Goal: Task Accomplishment & Management: Use online tool/utility

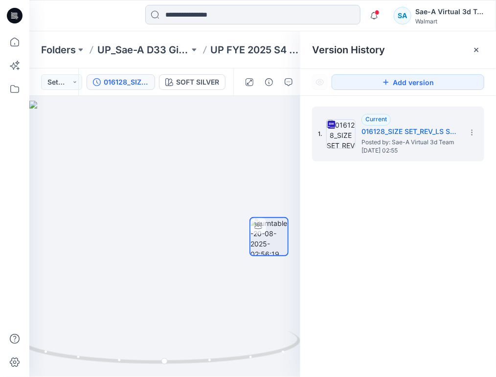
drag, startPoint x: 278, startPoint y: 14, endPoint x: 289, endPoint y: 12, distance: 10.9
click at [278, 14] on input at bounding box center [252, 15] width 215 height 20
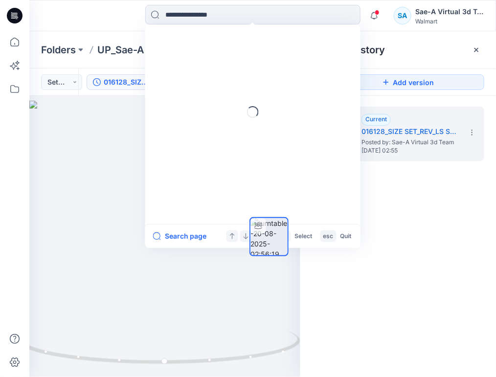
paste input "**********"
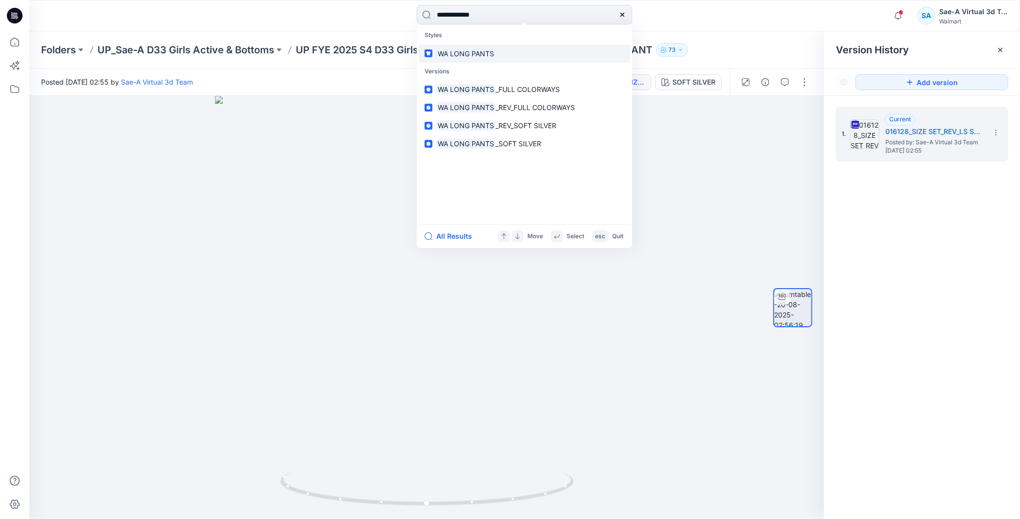
type input "**********"
click at [488, 52] on mark "WA LONG PANTS" at bounding box center [465, 53] width 59 height 11
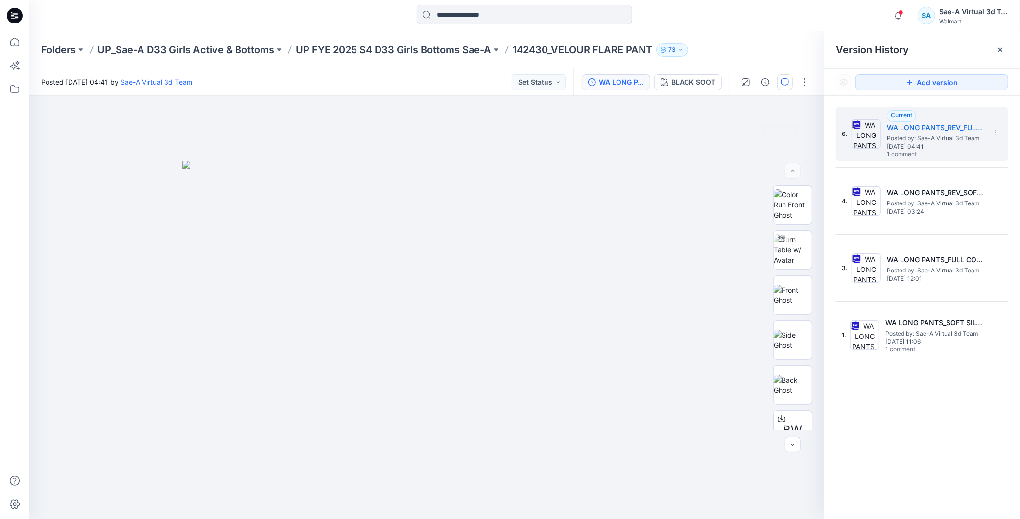
drag, startPoint x: 679, startPoint y: 153, endPoint x: 781, endPoint y: 76, distance: 127.3
click at [679, 153] on div at bounding box center [426, 307] width 794 height 423
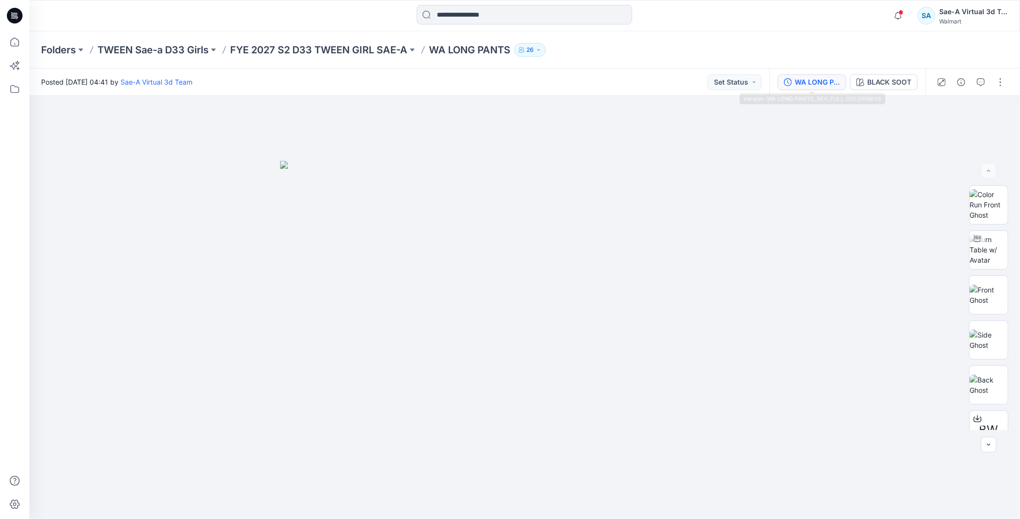
drag, startPoint x: 805, startPoint y: 85, endPoint x: 820, endPoint y: 89, distance: 15.6
click at [805, 84] on div "WA LONG PANTS_REV_FULL COLORWAYS" at bounding box center [816, 82] width 45 height 11
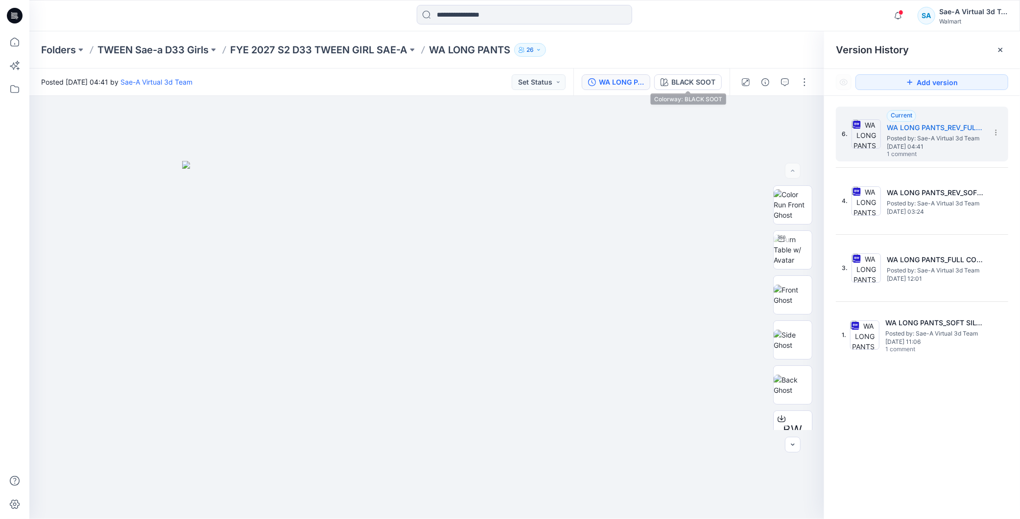
click at [705, 83] on div "BLACK SOOT" at bounding box center [693, 82] width 44 height 11
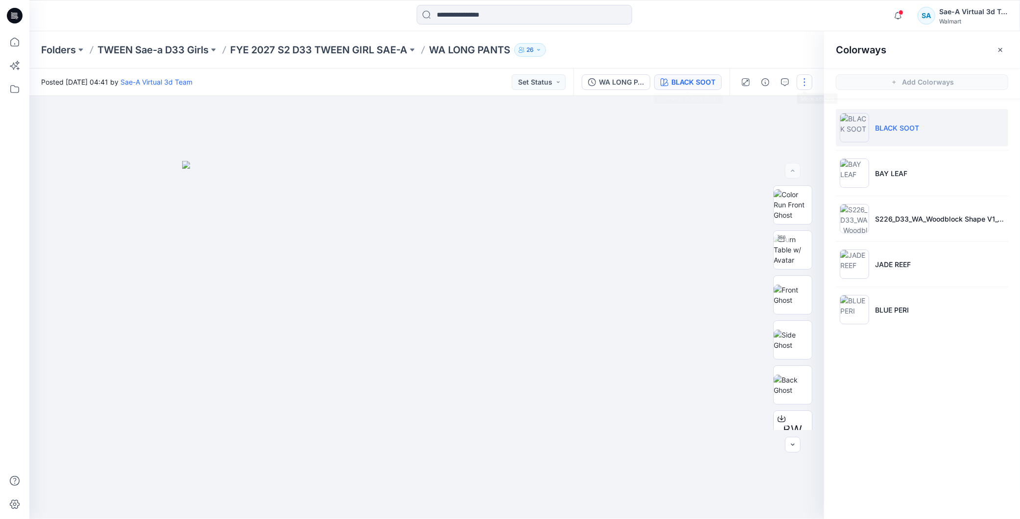
click at [805, 81] on button "button" at bounding box center [804, 82] width 16 height 16
click at [760, 125] on button "Edit" at bounding box center [764, 132] width 90 height 18
click at [750, 128] on button "Edit" at bounding box center [764, 132] width 90 height 18
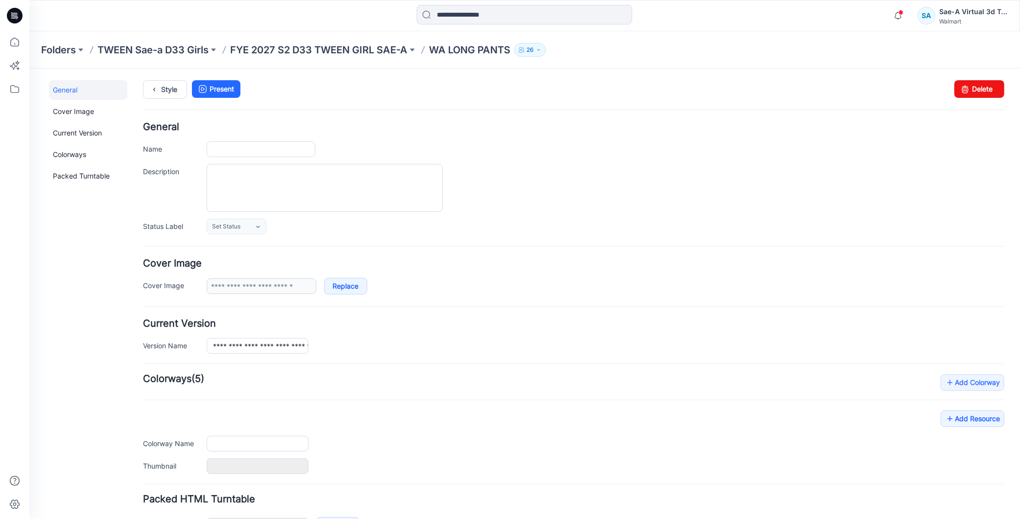
type input "**********"
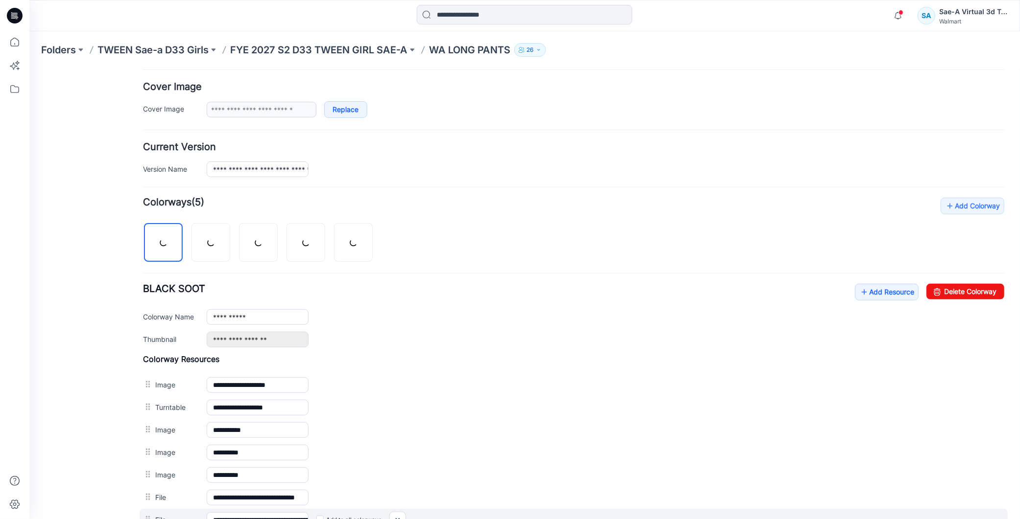
scroll to position [325, 0]
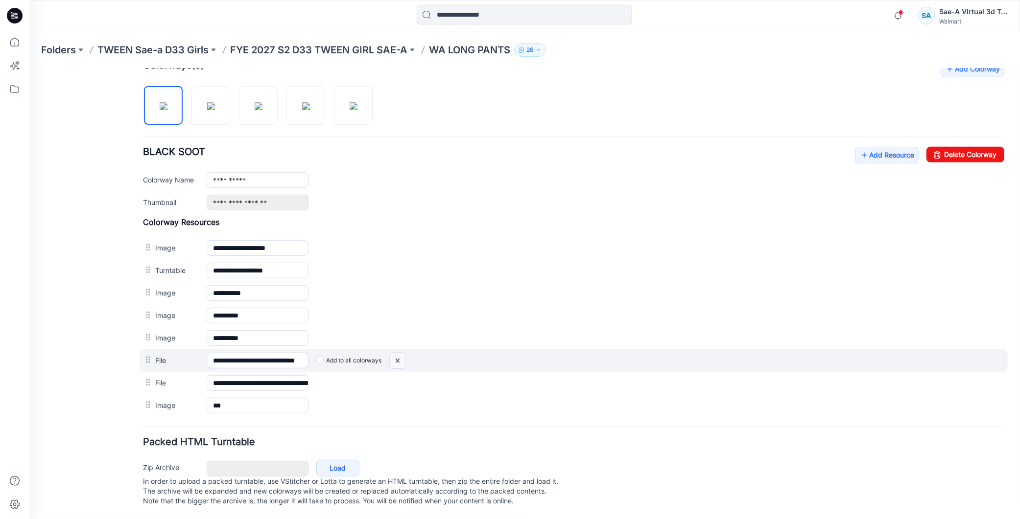
drag, startPoint x: 396, startPoint y: 349, endPoint x: 572, endPoint y: 135, distance: 277.2
click at [29, 68] on img at bounding box center [29, 68] width 0 height 0
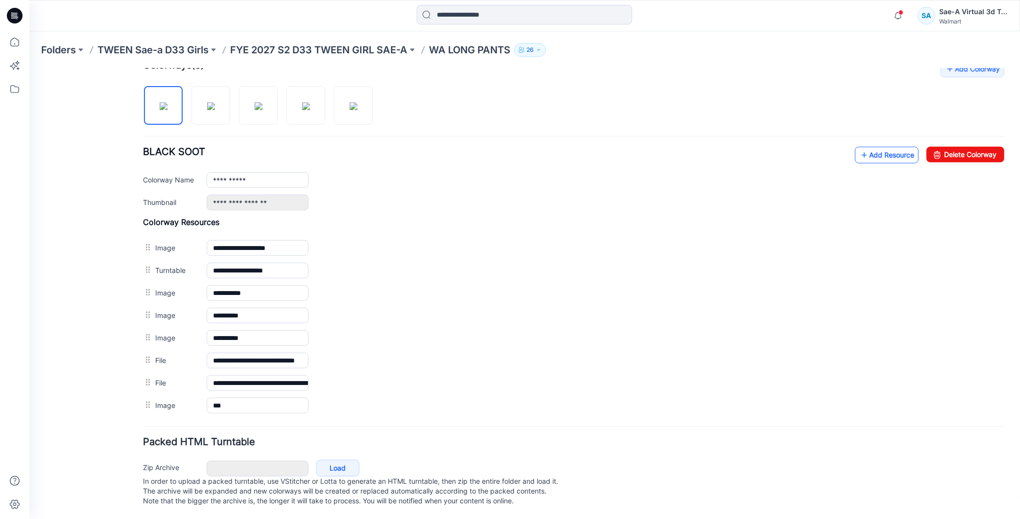
click at [876, 147] on div "**********" at bounding box center [572, 238] width 861 height 356
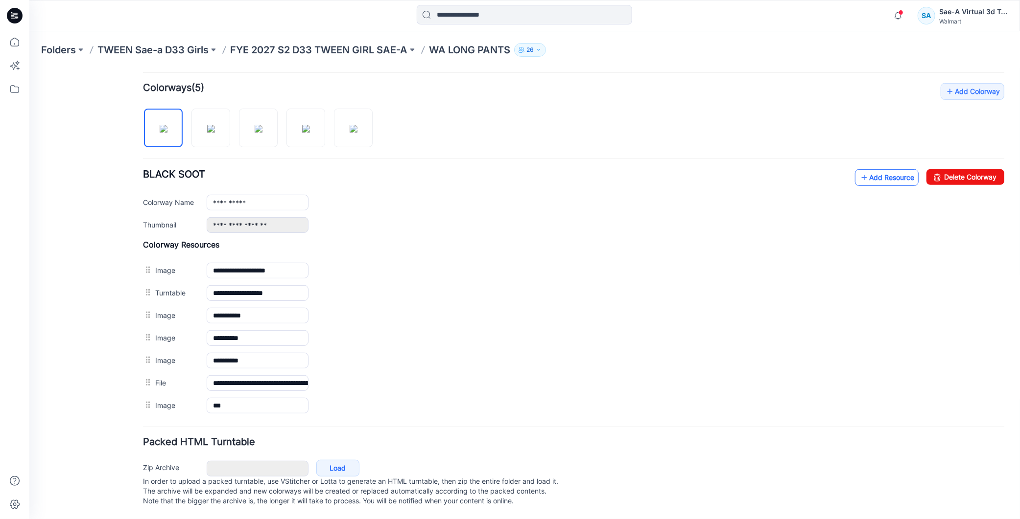
click at [867, 169] on link "Add Resource" at bounding box center [886, 177] width 64 height 17
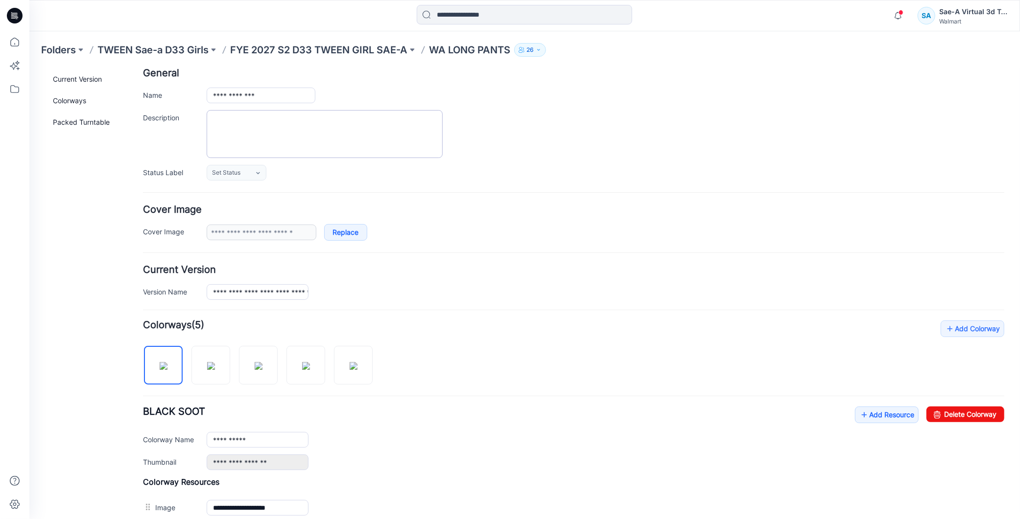
scroll to position [0, 0]
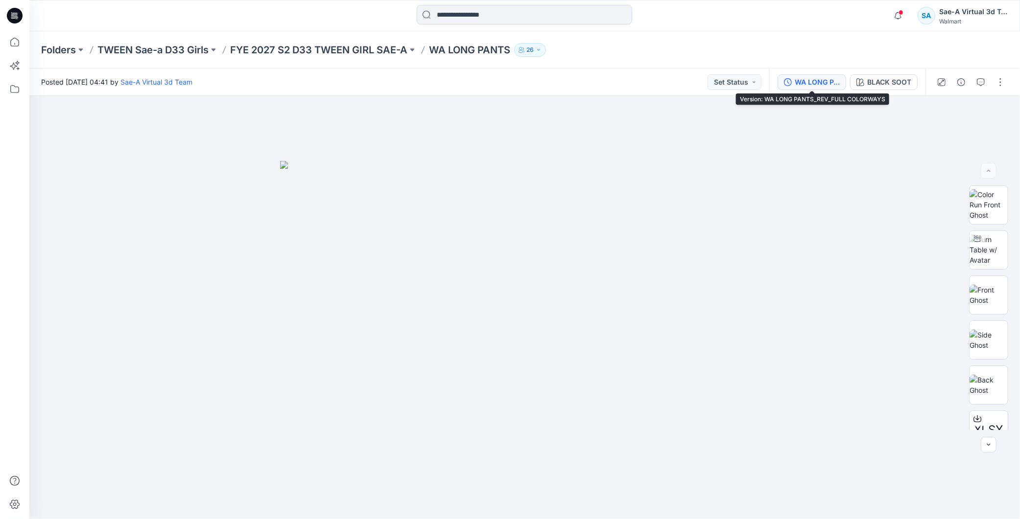
click at [825, 80] on div "WA LONG PANTS_REV_FULL COLORWAYS" at bounding box center [816, 82] width 45 height 11
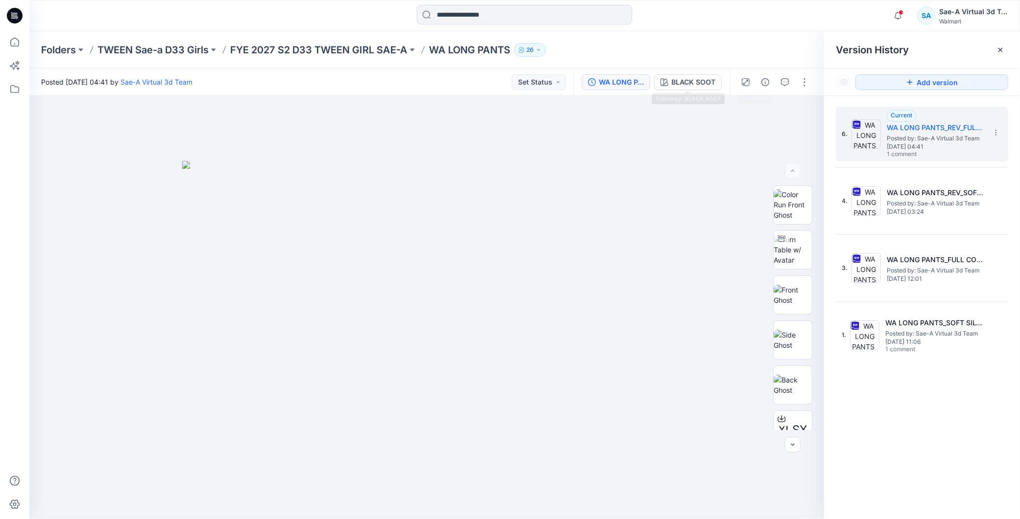
click at [705, 78] on div "BLACK SOOT" at bounding box center [693, 82] width 44 height 11
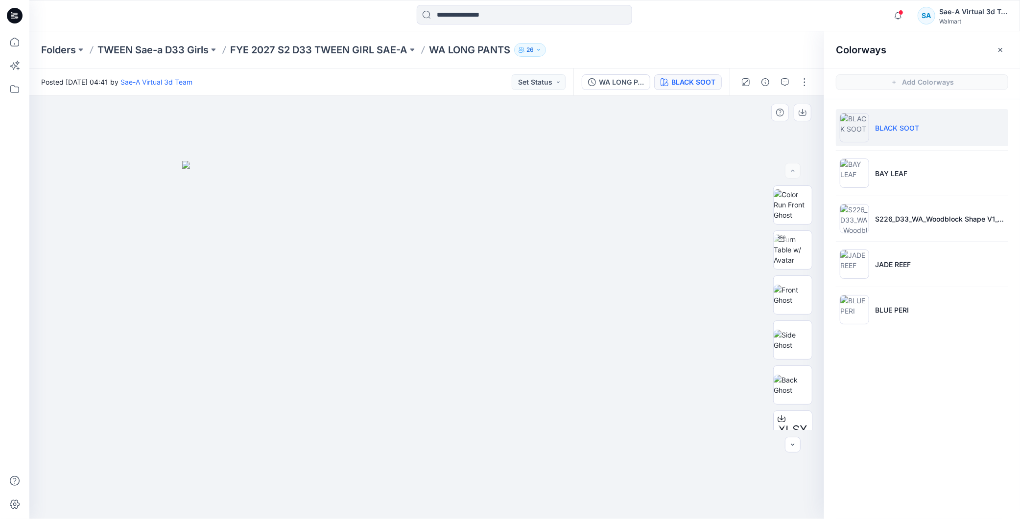
scroll to position [154, 0]
click at [901, 15] on span at bounding box center [900, 12] width 5 height 5
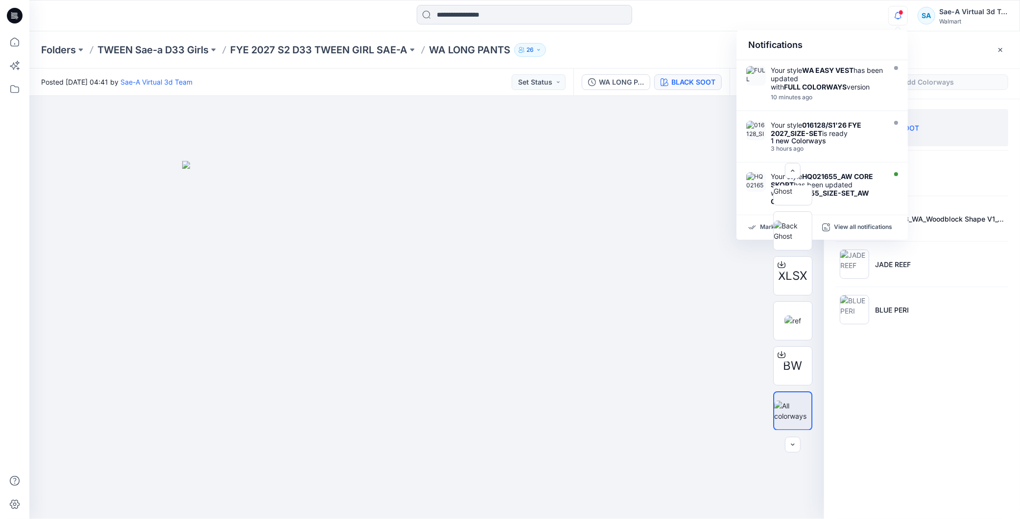
click at [929, 371] on div "Colorways Add Colorways BLACK SOOT BAY LEAF S226_D33_WA_Woodblock Shape V1_CW3_…" at bounding box center [922, 275] width 196 height 488
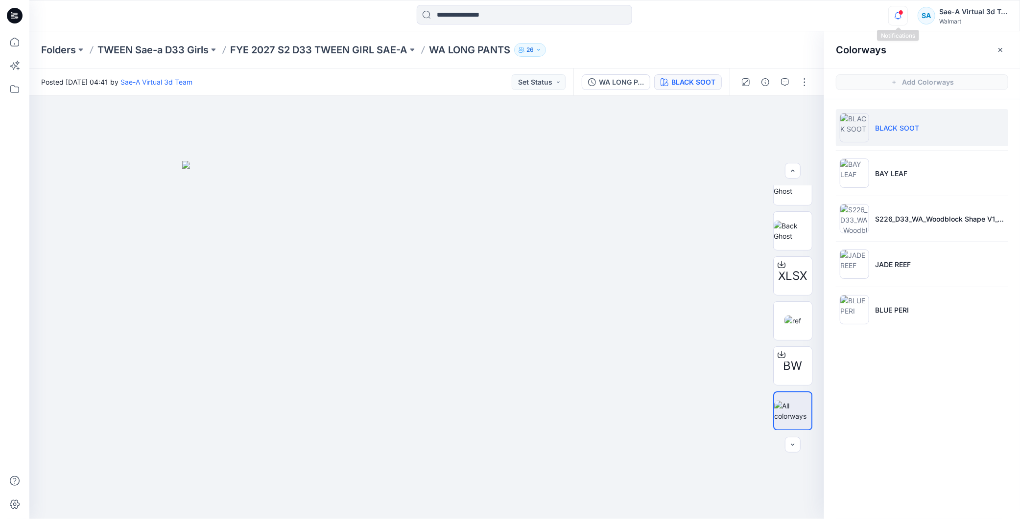
click at [895, 16] on icon "button" at bounding box center [897, 16] width 19 height 20
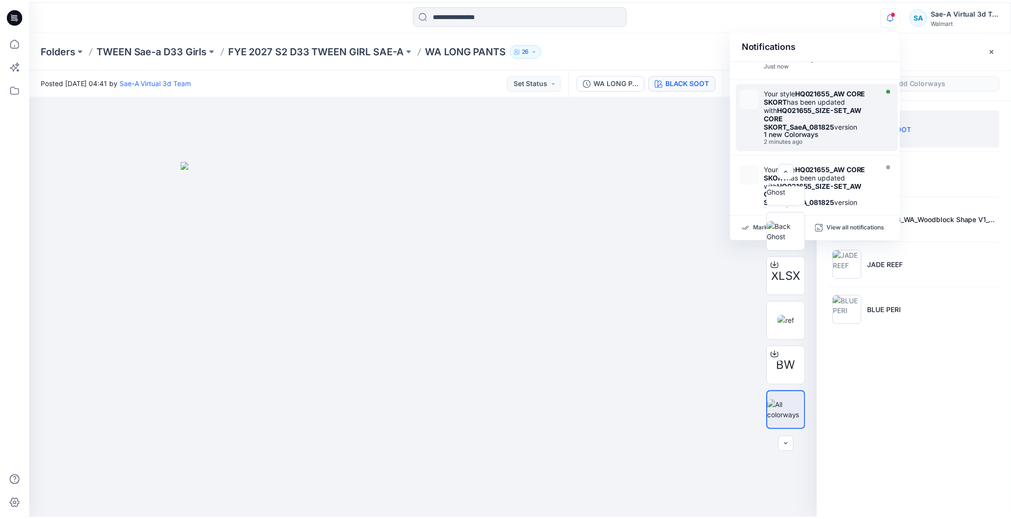
scroll to position [109, 0]
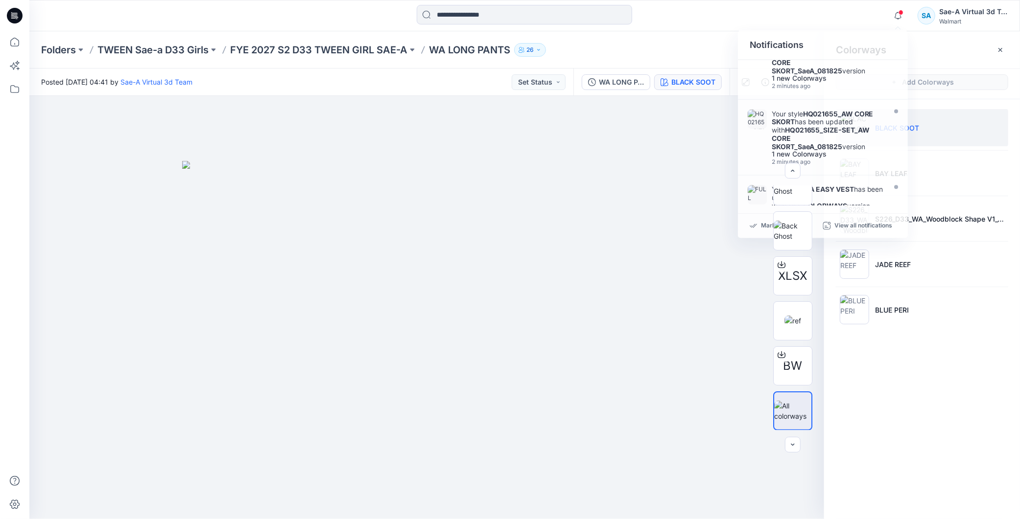
click at [12, 14] on icon at bounding box center [12, 14] width 2 height 0
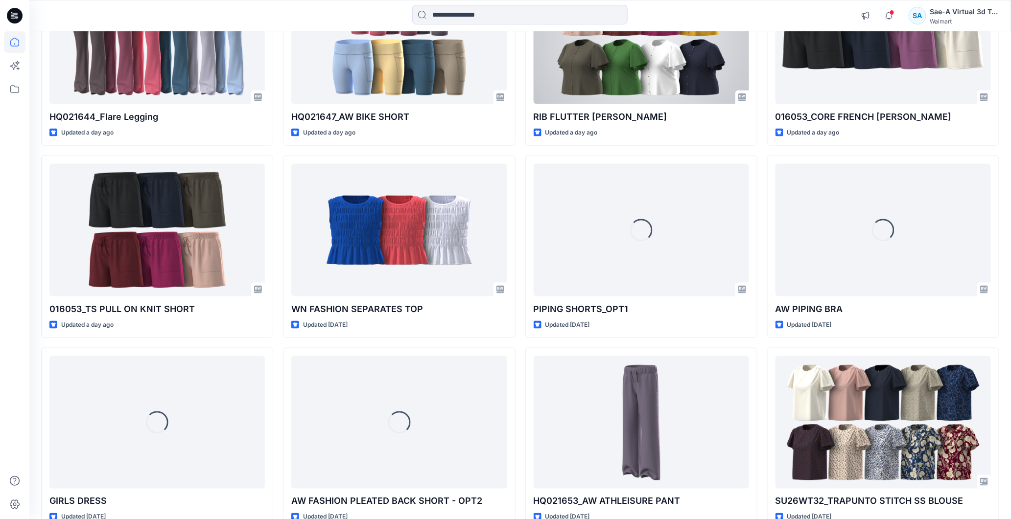
scroll to position [613, 0]
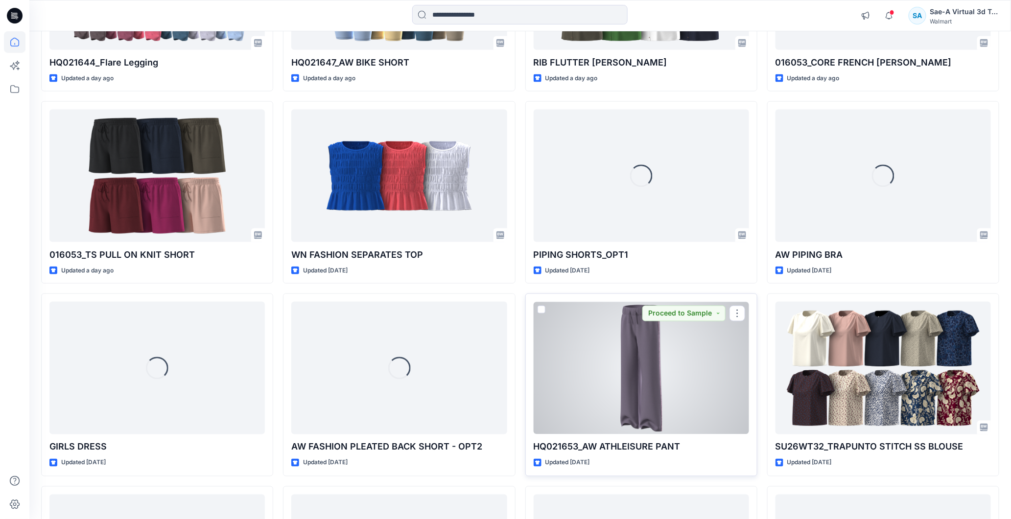
click at [647, 379] on div at bounding box center [641, 368] width 215 height 133
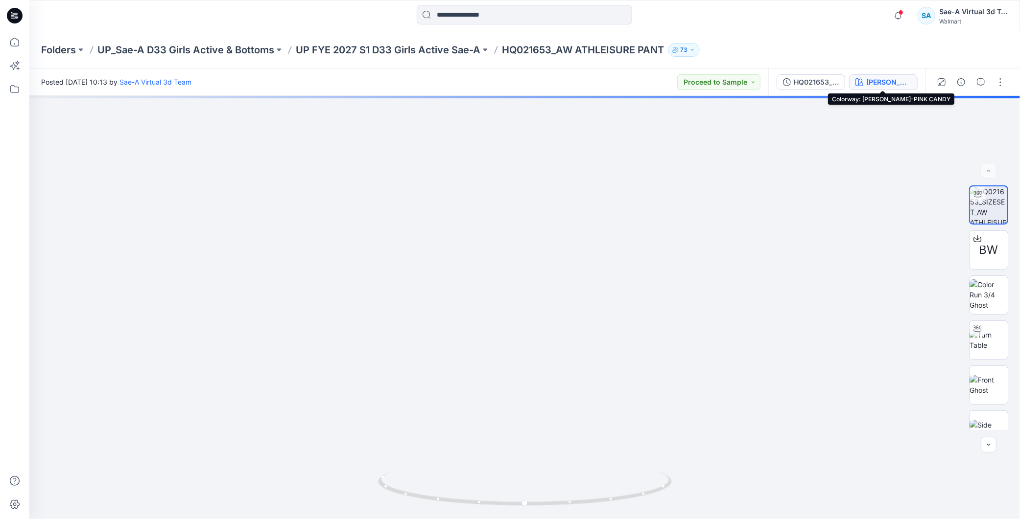
click at [883, 77] on div "MIRABELLA-PINK CANDY" at bounding box center [888, 82] width 45 height 11
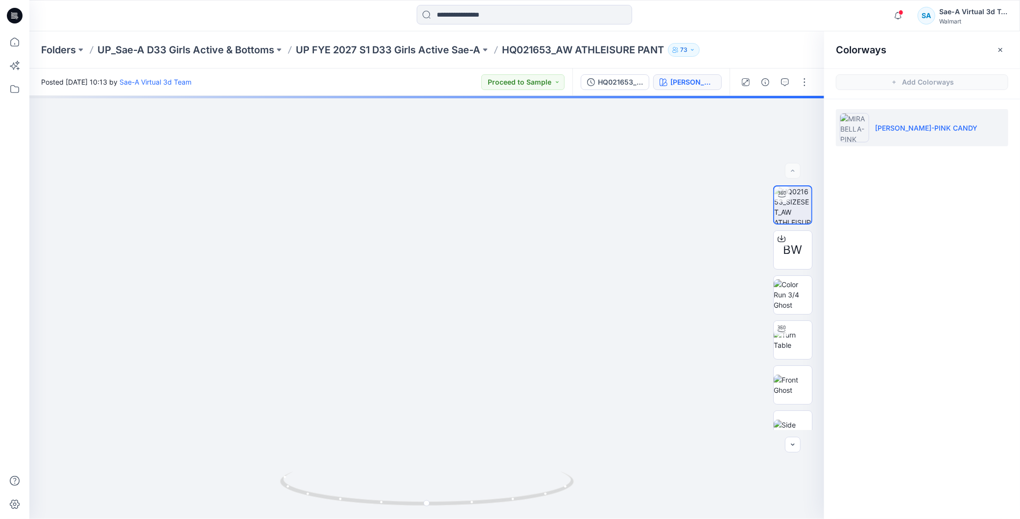
drag, startPoint x: 628, startPoint y: 80, endPoint x: 650, endPoint y: 77, distance: 21.8
click at [628, 79] on div "HQ021653_SIZESET_MIRABELLA" at bounding box center [620, 82] width 45 height 11
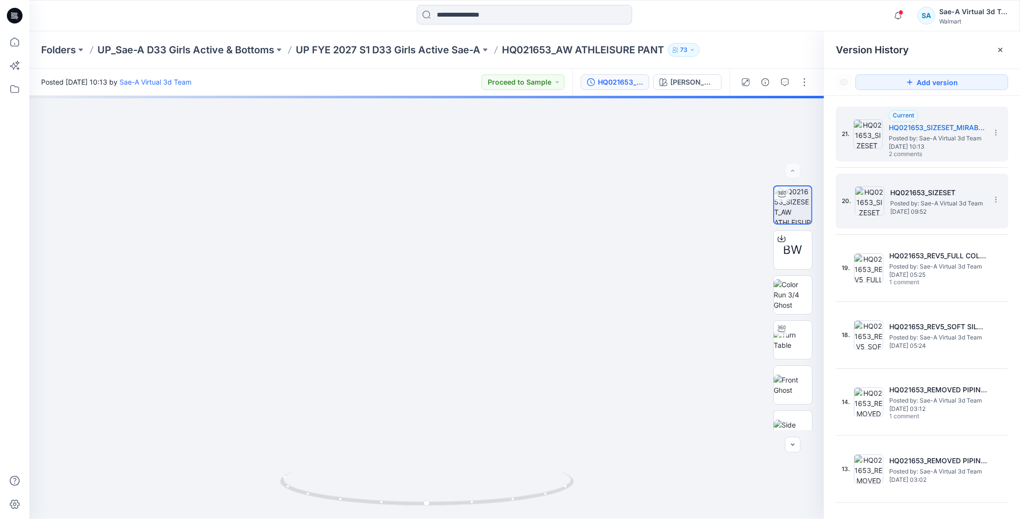
click at [908, 206] on span "Posted by: Sae-A Virtual 3d Team" at bounding box center [939, 204] width 98 height 10
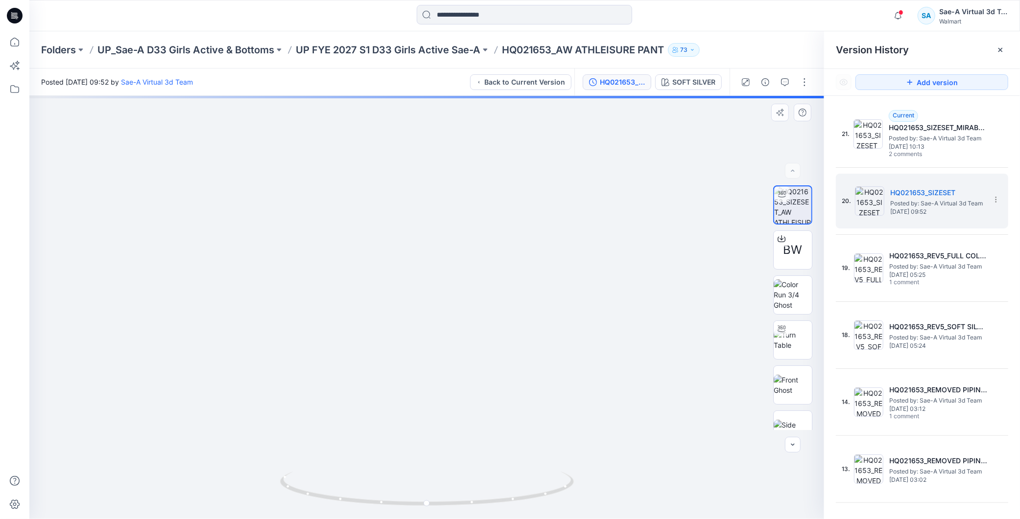
drag, startPoint x: 480, startPoint y: 337, endPoint x: 476, endPoint y: 316, distance: 21.5
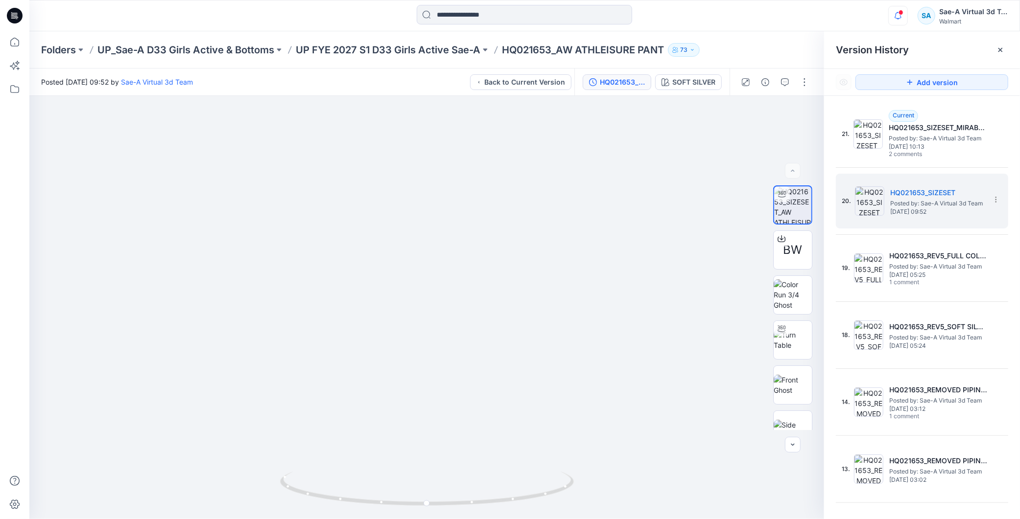
click at [904, 9] on icon "button" at bounding box center [897, 16] width 19 height 20
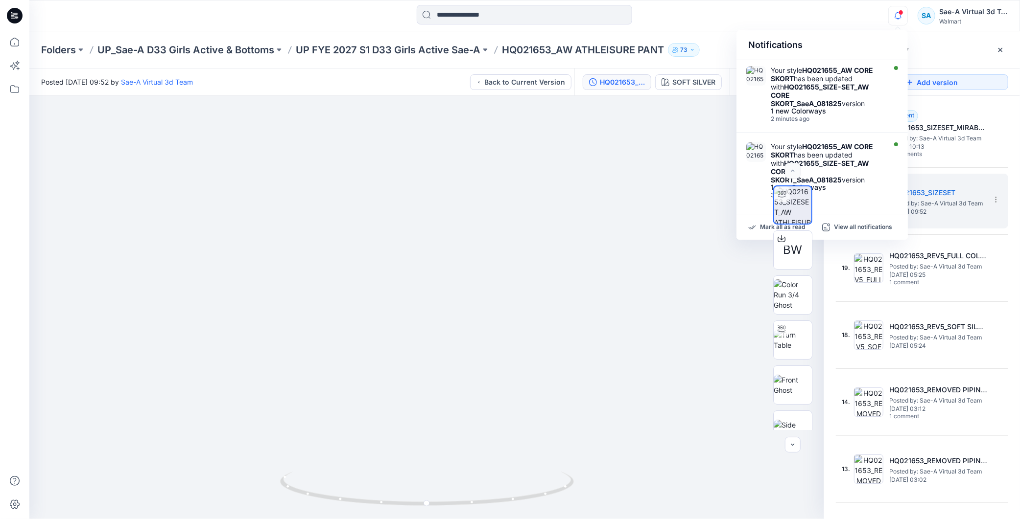
click at [897, 12] on icon "button" at bounding box center [897, 16] width 19 height 20
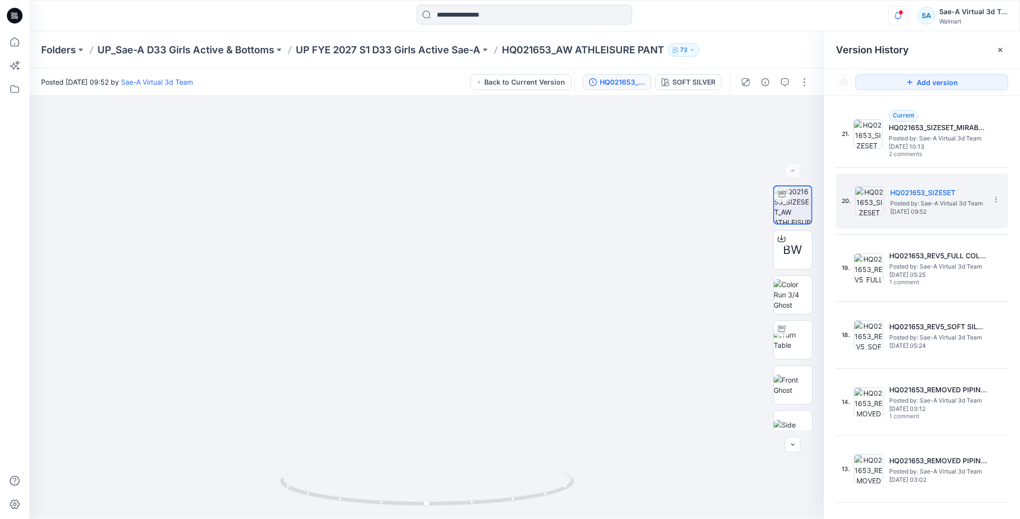
click at [896, 13] on icon "button" at bounding box center [897, 16] width 19 height 20
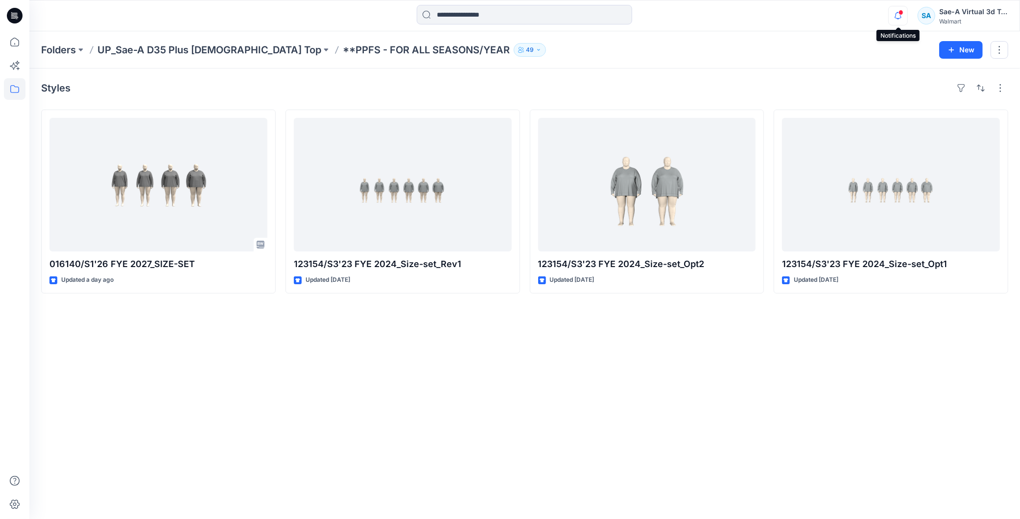
click at [903, 17] on icon "button" at bounding box center [897, 16] width 19 height 20
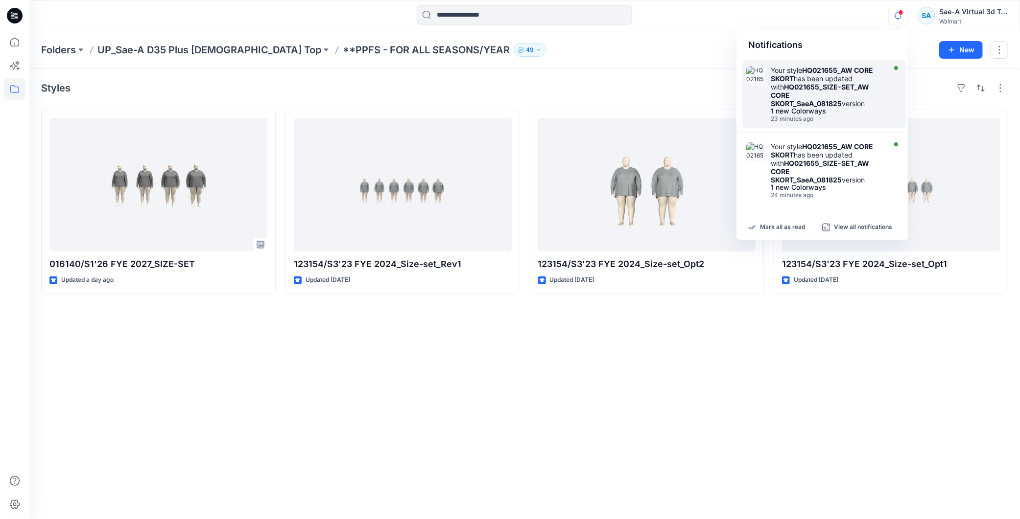
click at [825, 79] on div "Your style HQ021655_AW CORE SKORT has been updated with HQ021655_SIZE-SET_AW CO…" at bounding box center [826, 87] width 113 height 42
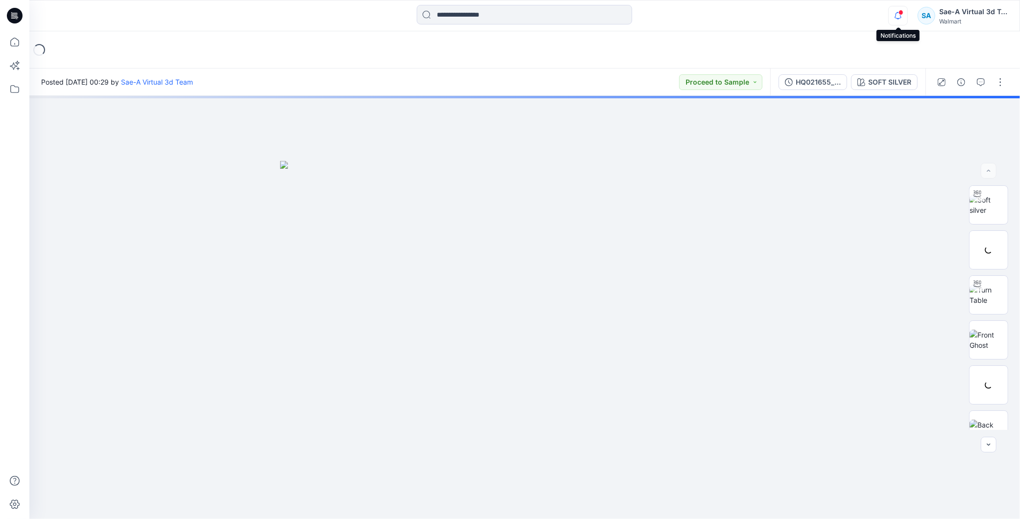
click at [895, 17] on icon "button" at bounding box center [897, 15] width 7 height 6
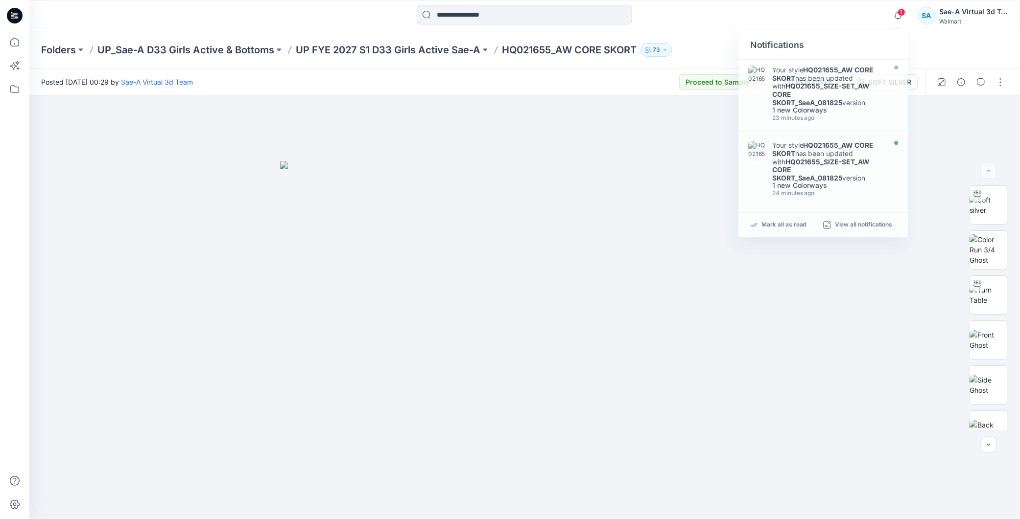
click at [911, 12] on div "1 Notifications Your style HQ021655_AW CORE SKORT has been updated with HQ02165…" at bounding box center [947, 16] width 119 height 22
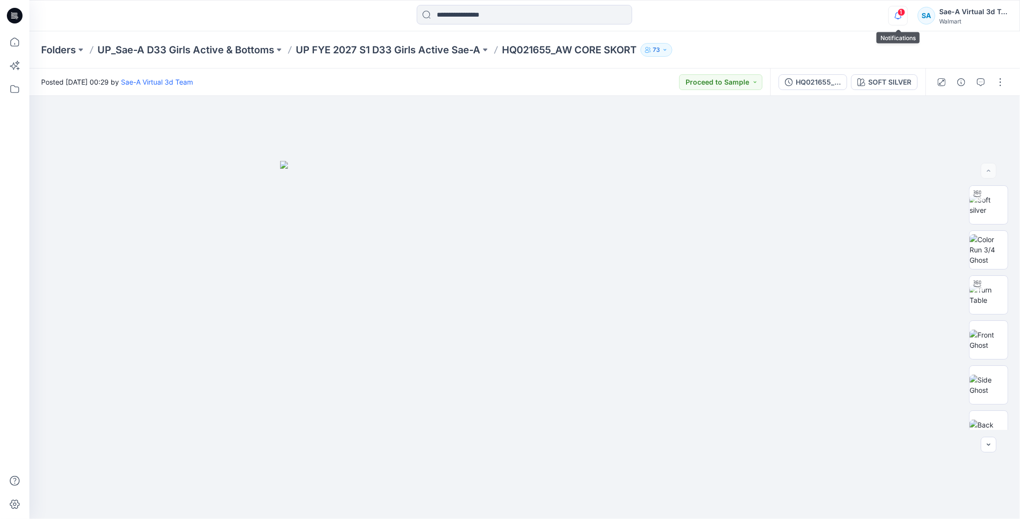
click at [906, 13] on icon "button" at bounding box center [897, 16] width 19 height 20
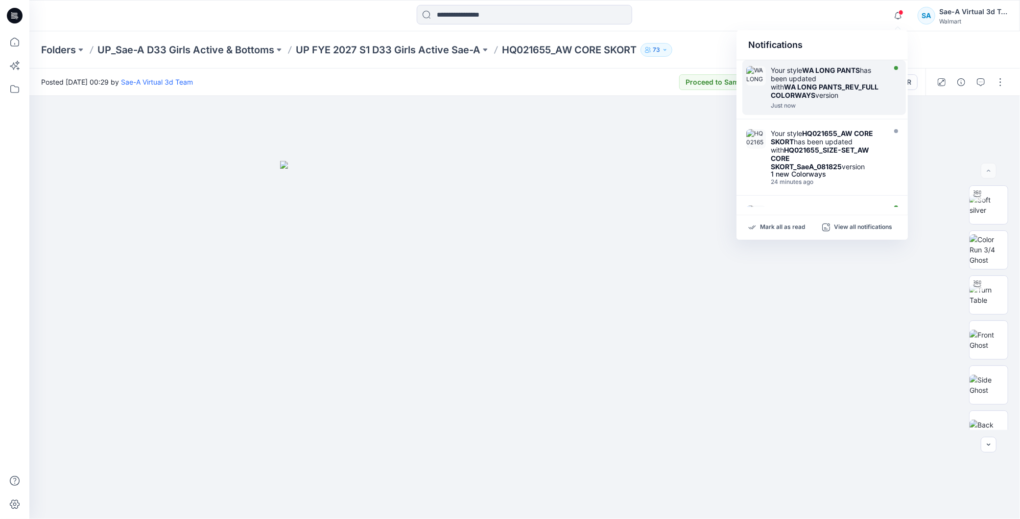
click at [842, 95] on div "Your style WA LONG PANTS has been updated with WA LONG PANTS_REV_FULL COLORWAYS…" at bounding box center [826, 82] width 113 height 33
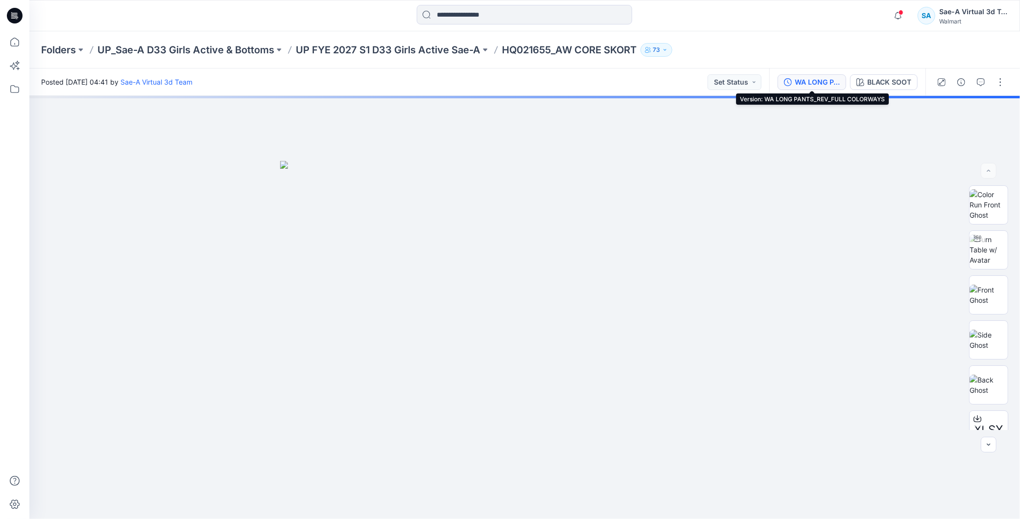
click at [818, 78] on div "WA LONG PANTS_REV_FULL COLORWAYS" at bounding box center [816, 82] width 45 height 11
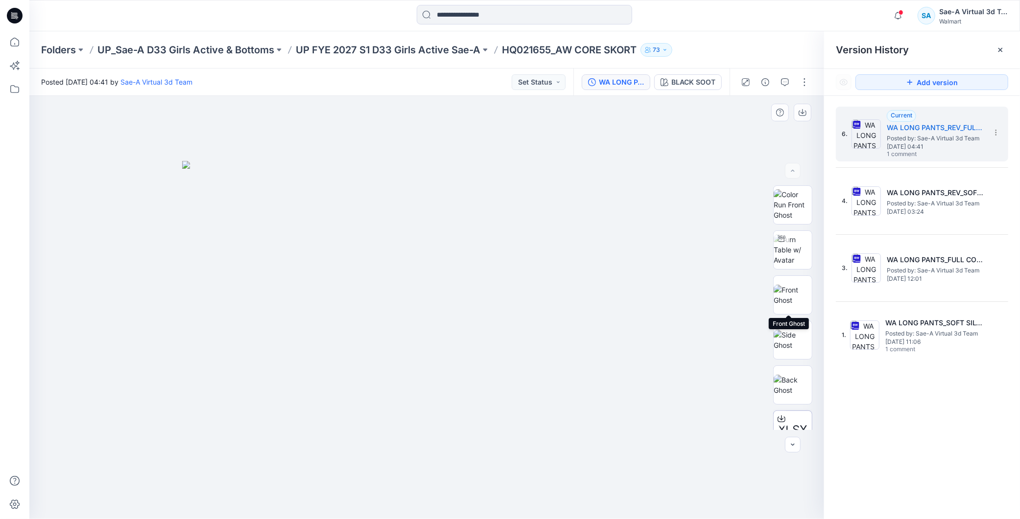
scroll to position [154, 0]
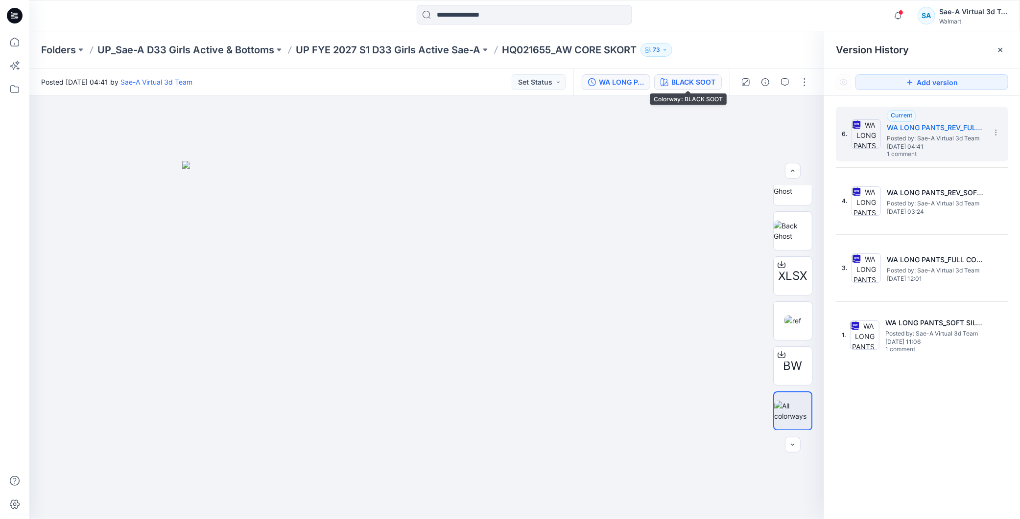
click at [682, 85] on div "BLACK SOOT" at bounding box center [693, 82] width 44 height 11
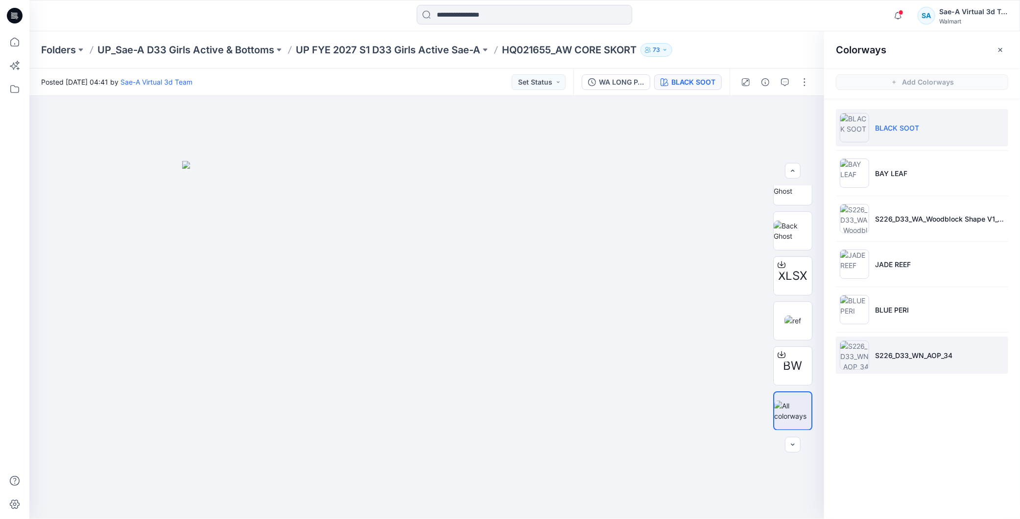
click at [906, 339] on li "S226_D33_WN_AOP_34" at bounding box center [922, 355] width 172 height 37
click at [905, 346] on li "S226_D33_WN_AOP_34" at bounding box center [922, 355] width 172 height 37
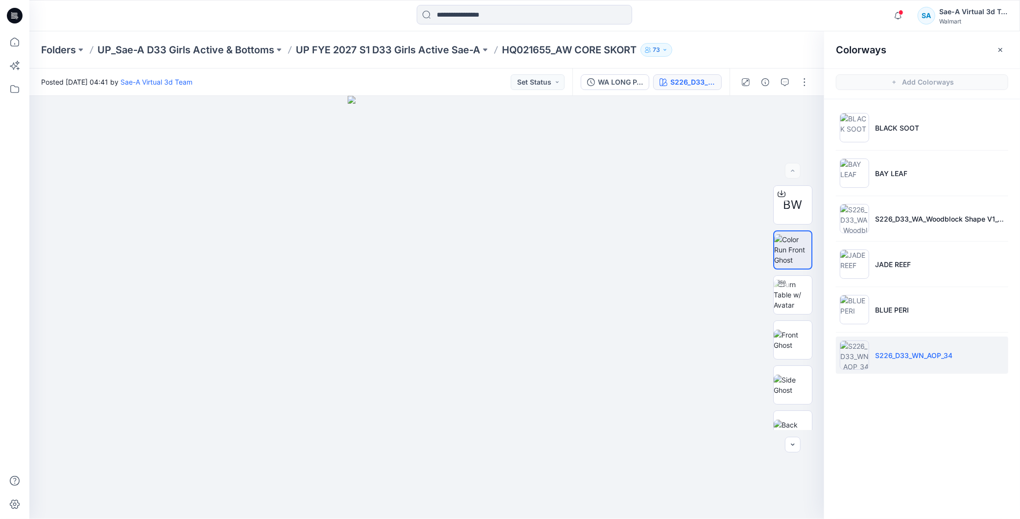
click at [16, 12] on icon at bounding box center [15, 16] width 16 height 16
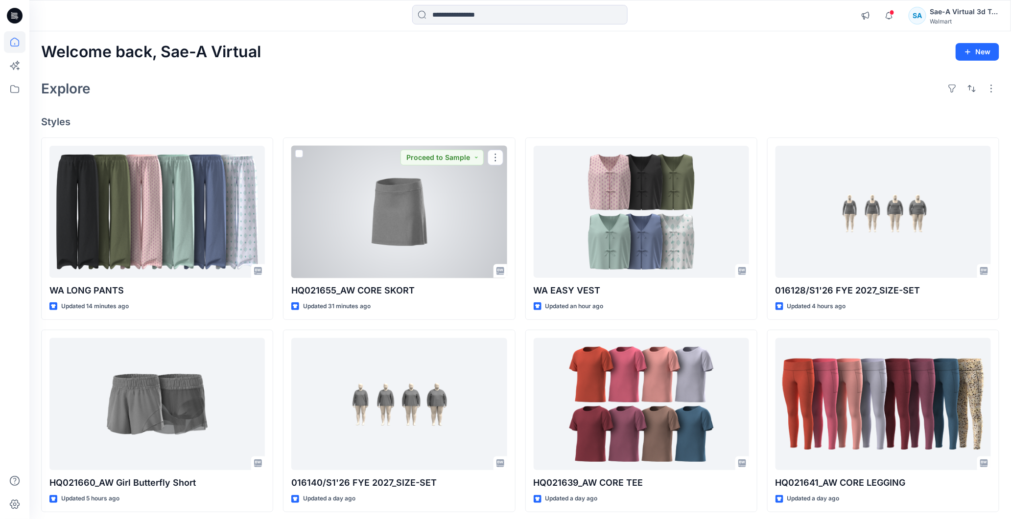
drag, startPoint x: 424, startPoint y: 260, endPoint x: 422, endPoint y: 256, distance: 5.1
click at [424, 260] on div at bounding box center [398, 212] width 215 height 133
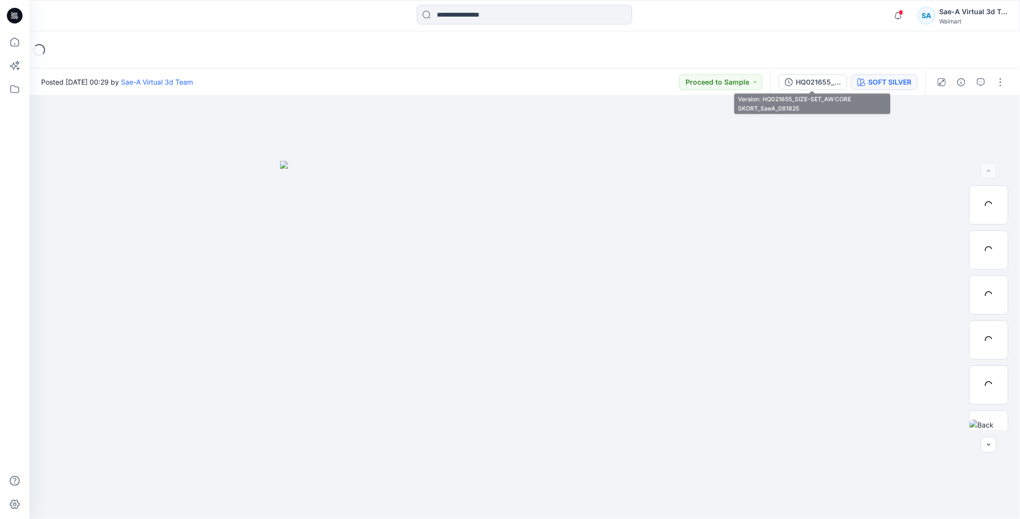
click at [860, 82] on icon "button" at bounding box center [861, 82] width 8 height 8
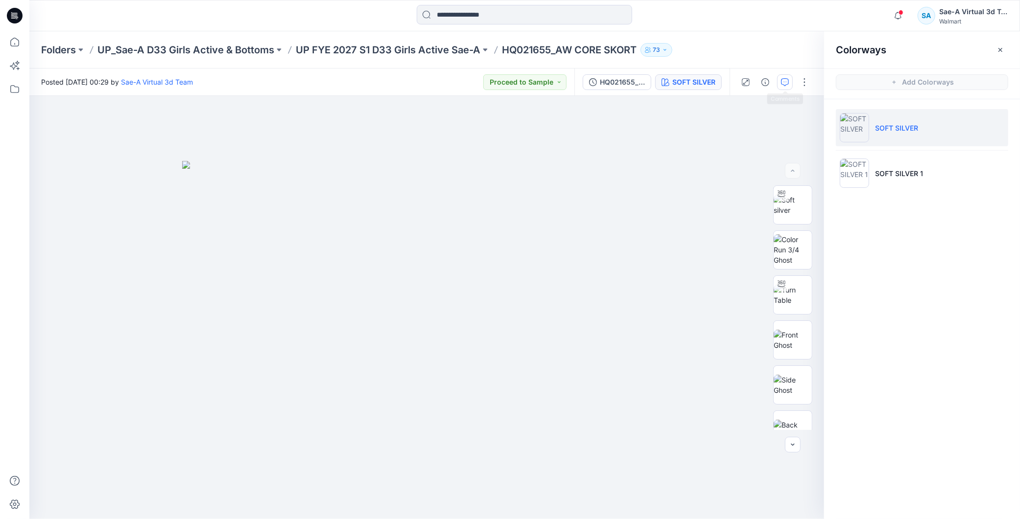
click at [790, 82] on button "button" at bounding box center [785, 82] width 16 height 16
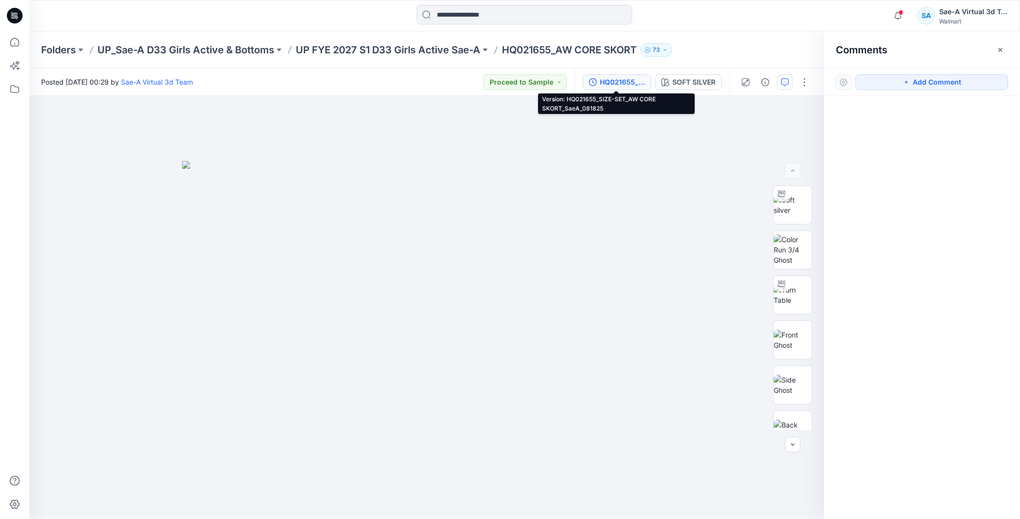
click at [617, 78] on div "HQ021655_SIZE-SET_AW CORE SKORT_SaeA_081825" at bounding box center [622, 82] width 45 height 11
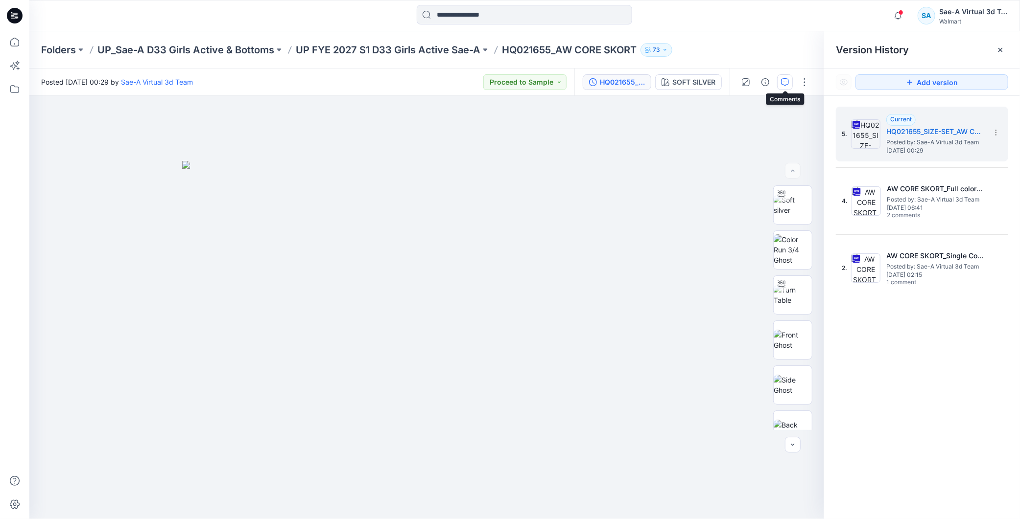
click at [791, 79] on button "button" at bounding box center [785, 82] width 16 height 16
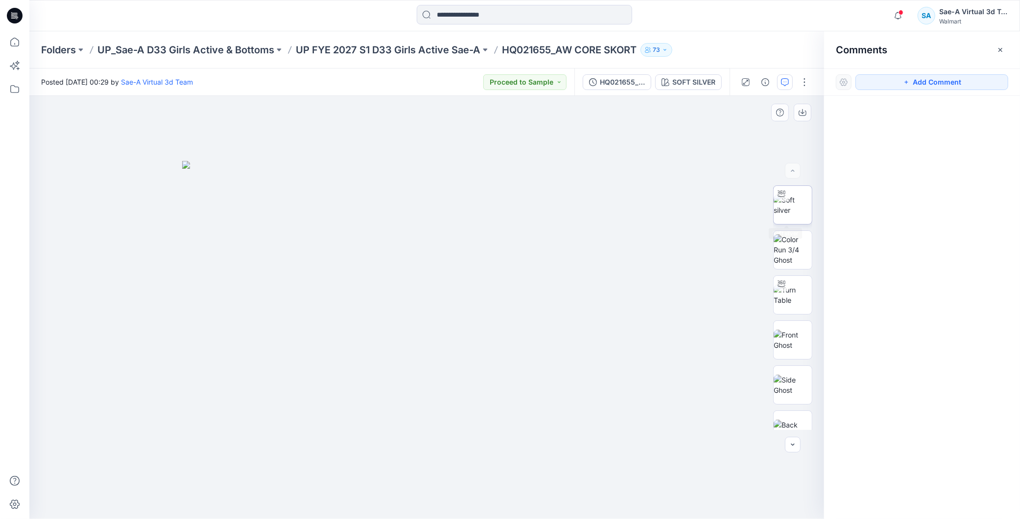
click at [790, 206] on img at bounding box center [792, 205] width 38 height 21
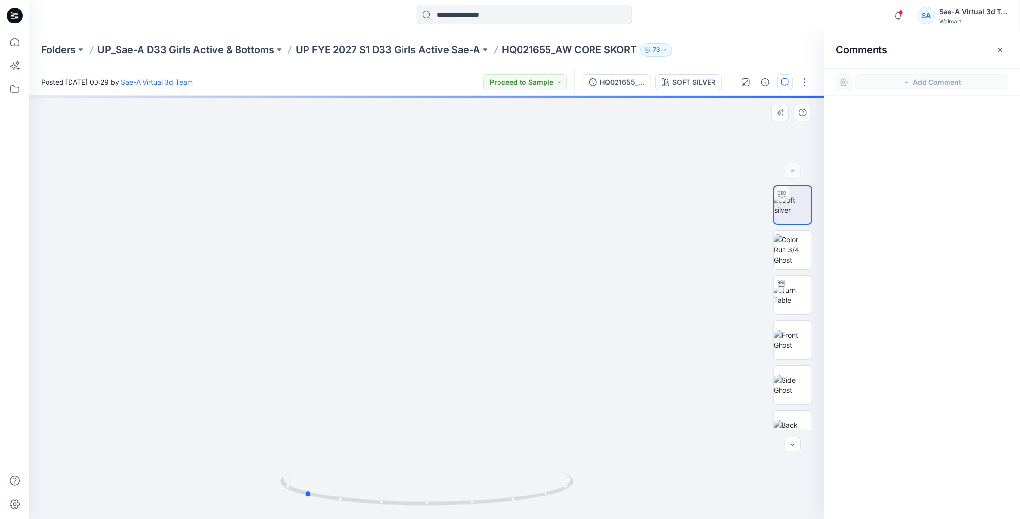
drag, startPoint x: 547, startPoint y: 494, endPoint x: 718, endPoint y: 478, distance: 171.6
click at [718, 478] on div at bounding box center [426, 307] width 794 height 423
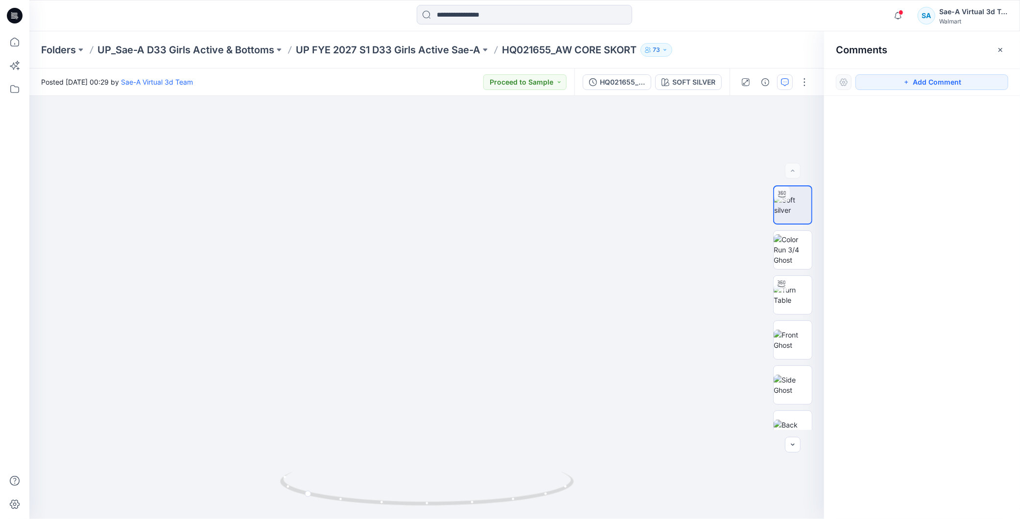
click at [929, 154] on div at bounding box center [922, 289] width 196 height 387
